Goal: Check status: Check status

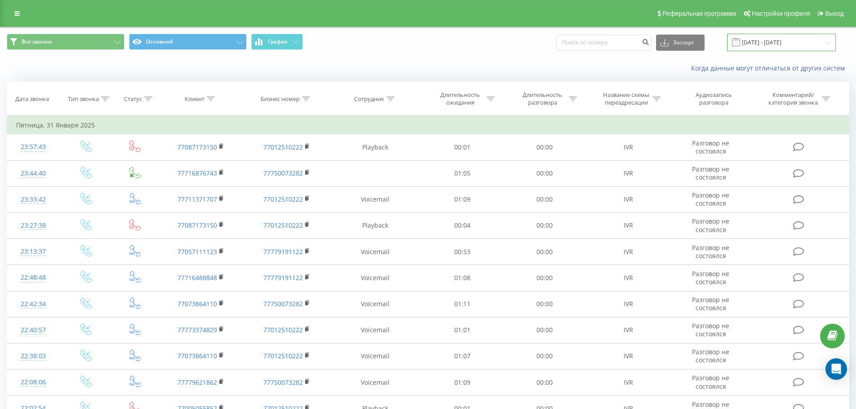
click at [787, 45] on input "31.12.2024 - 31.01.2025" at bounding box center [781, 43] width 109 height 18
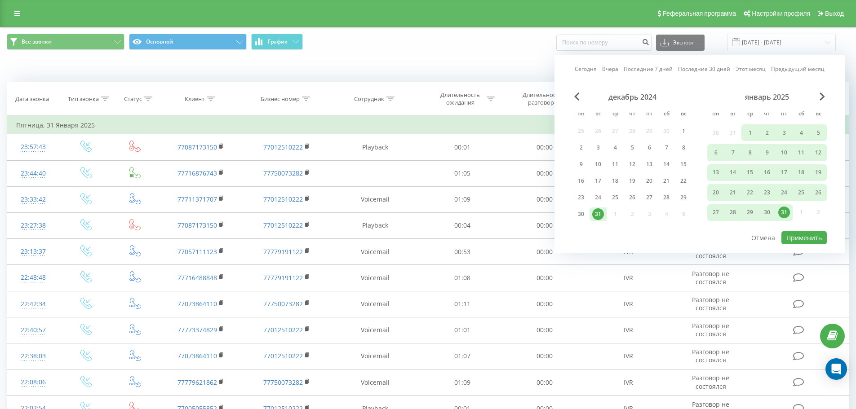
click at [594, 71] on link "Сегодня" at bounding box center [586, 69] width 22 height 9
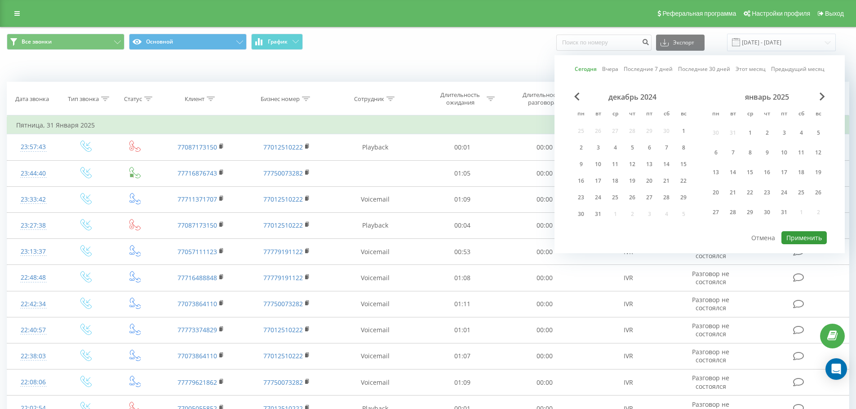
click at [808, 236] on button "Применить" at bounding box center [803, 237] width 45 height 13
type input "[DATE] - [DATE]"
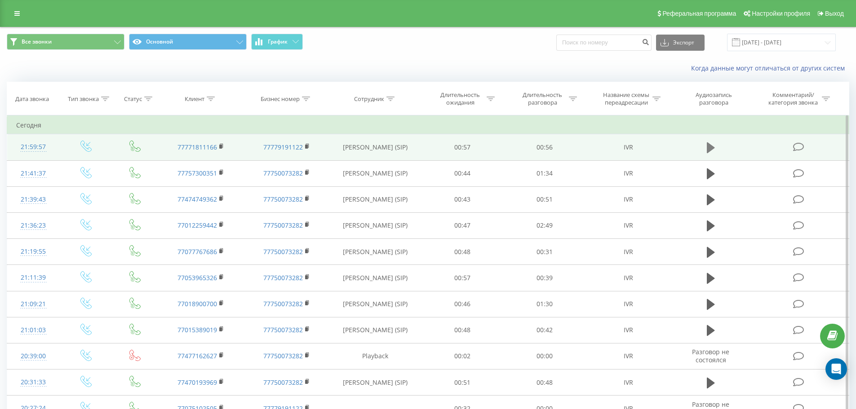
click at [708, 153] on icon at bounding box center [711, 147] width 8 height 11
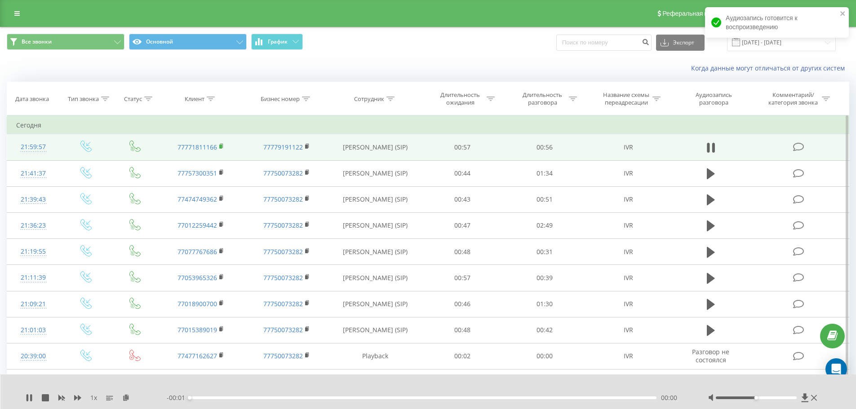
click at [221, 148] on rect at bounding box center [220, 147] width 3 height 4
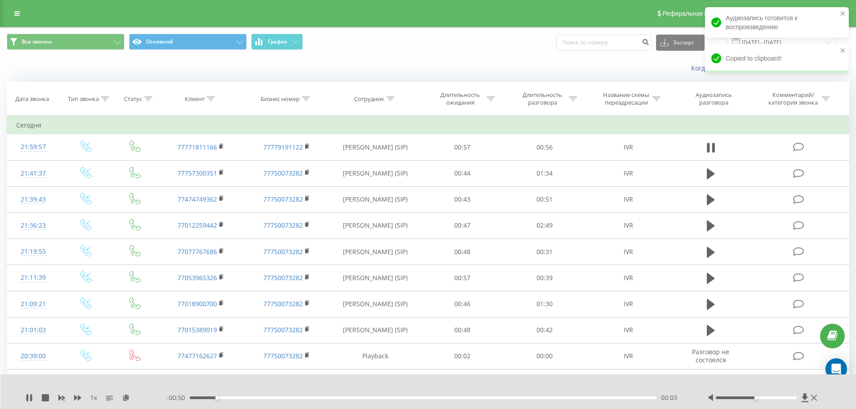
drag, startPoint x: 791, startPoint y: 400, endPoint x: 796, endPoint y: 400, distance: 5.4
click at [796, 400] on div at bounding box center [763, 398] width 111 height 9
drag, startPoint x: 785, startPoint y: 397, endPoint x: 624, endPoint y: 406, distance: 161.5
click at [791, 399] on div at bounding box center [763, 398] width 111 height 9
click at [30, 397] on icon at bounding box center [29, 397] width 7 height 7
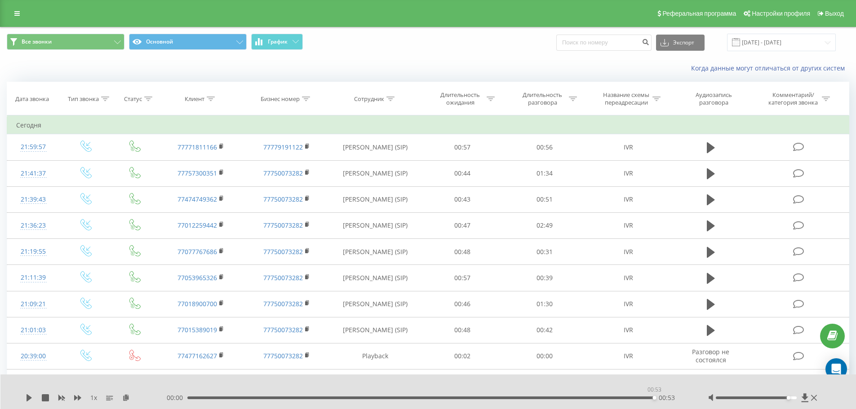
drag, startPoint x: 509, startPoint y: 397, endPoint x: 661, endPoint y: 399, distance: 151.9
click at [661, 399] on div "00:00 00:53 00:53" at bounding box center [426, 398] width 519 height 9
